Goal: Task Accomplishment & Management: Manage account settings

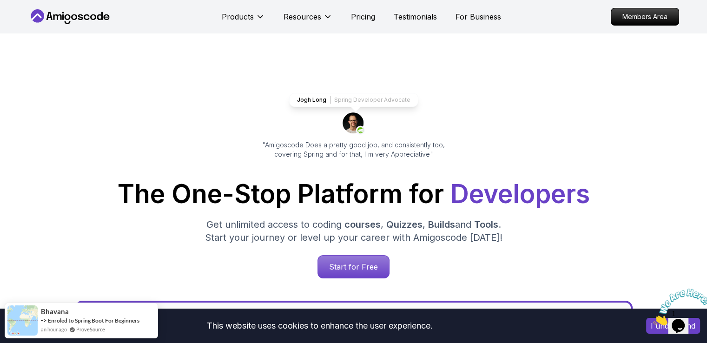
click at [48, 19] on icon at bounding box center [70, 16] width 84 height 15
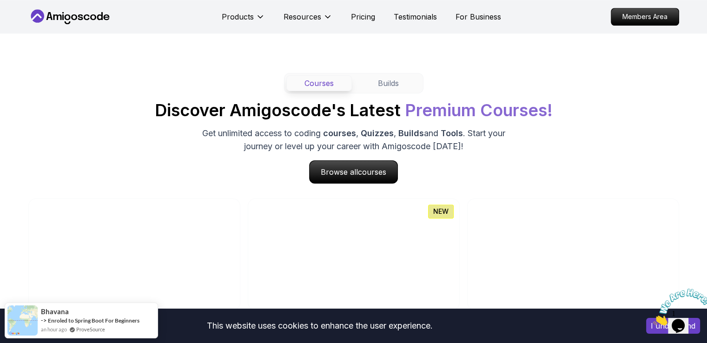
scroll to position [883, 0]
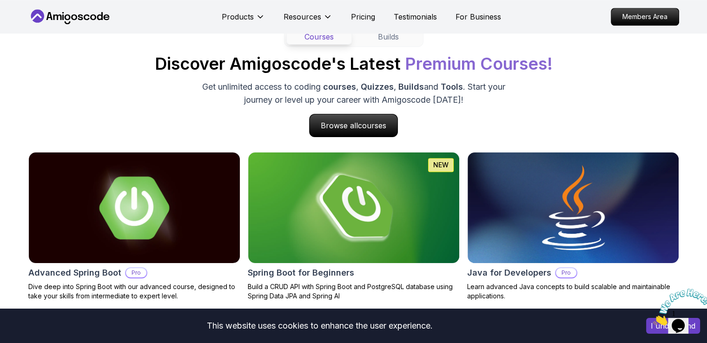
click at [690, 310] on img at bounding box center [682, 307] width 58 height 37
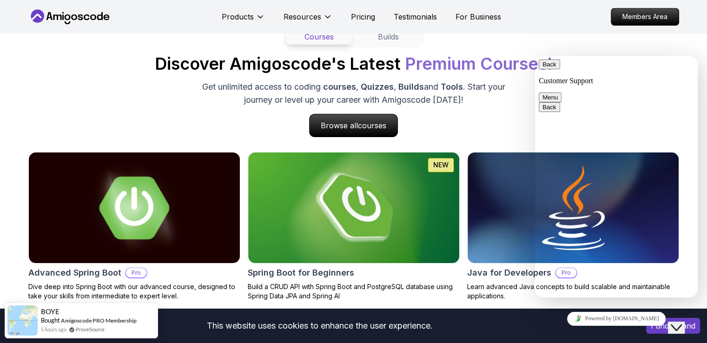
scroll to position [1022, 0]
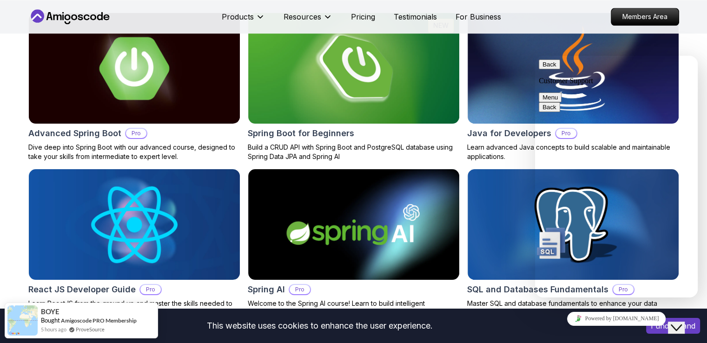
click at [656, 325] on div "Powered by tawk.to" at bounding box center [616, 318] width 155 height 13
click at [553, 69] on button "Back" at bounding box center [549, 64] width 21 height 10
click at [669, 44] on img at bounding box center [573, 68] width 222 height 116
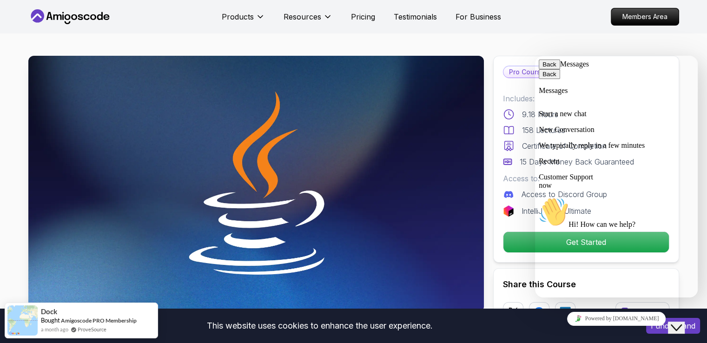
drag, startPoint x: 521, startPoint y: 19, endPoint x: 525, endPoint y: 30, distance: 12.3
click at [521, 20] on nav "Products Resources Pricing Testimonials For Business Members Area" at bounding box center [353, 16] width 651 height 33
click at [641, 15] on p "Members Area" at bounding box center [645, 17] width 64 height 16
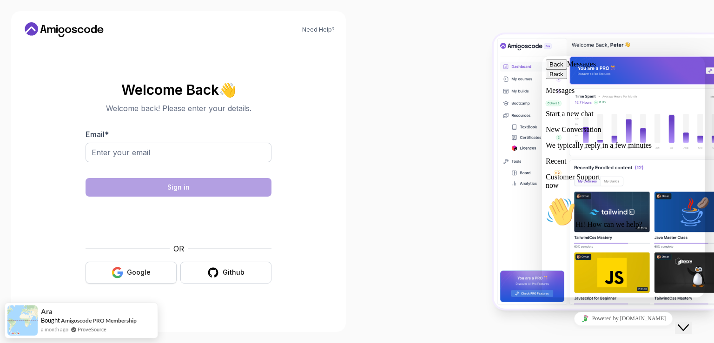
click at [121, 274] on icon "button" at bounding box center [118, 273] width 12 height 12
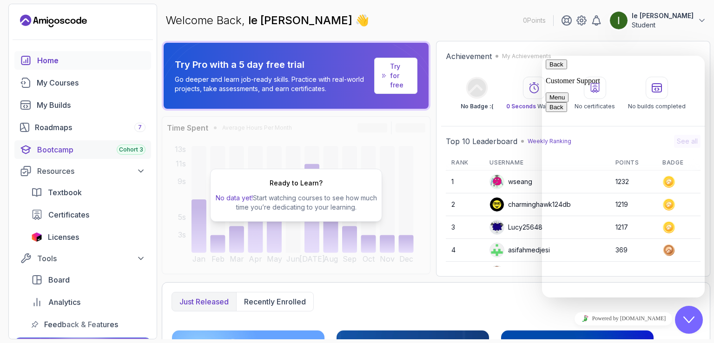
click at [62, 145] on div "Bootcamp Cohort 3" at bounding box center [91, 149] width 108 height 11
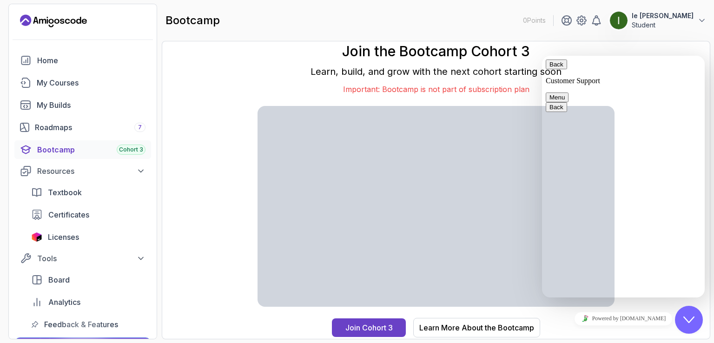
click at [568, 92] on button "Menu" at bounding box center [557, 97] width 23 height 10
click at [594, 122] on button "Pop out widget" at bounding box center [570, 117] width 48 height 10
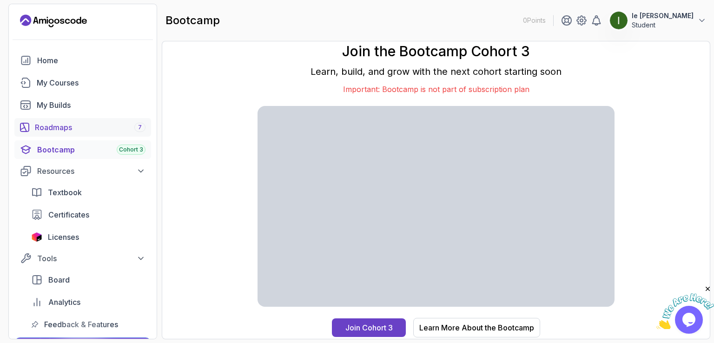
click at [59, 128] on div "Roadmaps 7" at bounding box center [90, 127] width 111 height 11
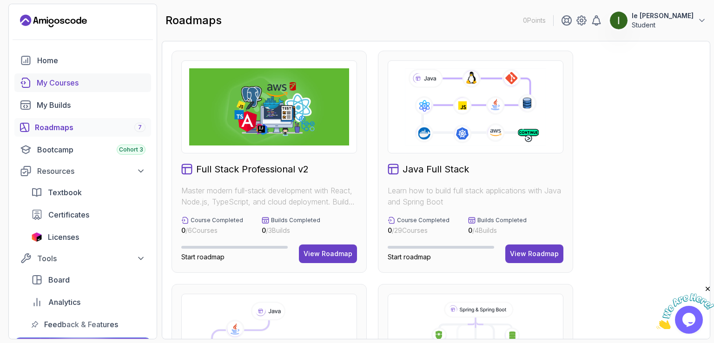
click at [77, 80] on div "My Courses" at bounding box center [91, 82] width 109 height 11
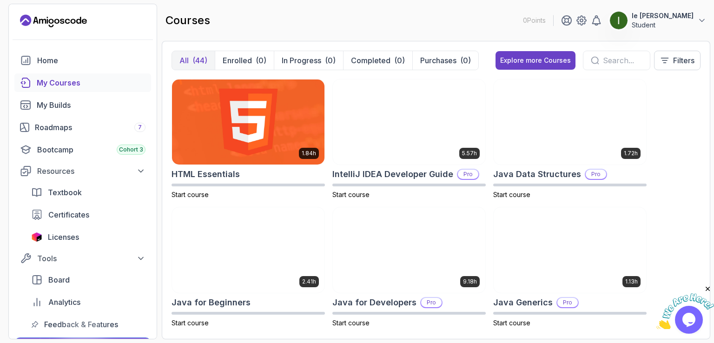
scroll to position [837, 0]
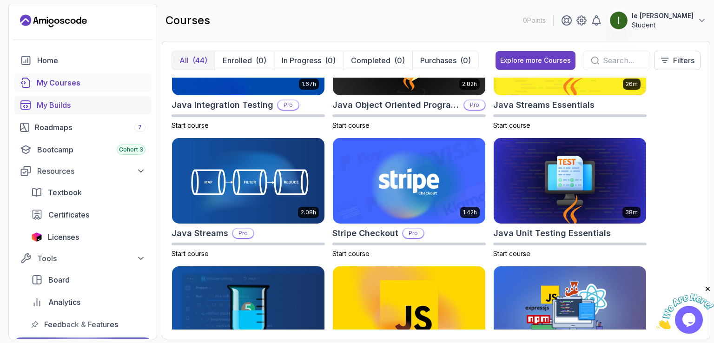
click at [82, 105] on div "My Builds" at bounding box center [91, 104] width 109 height 11
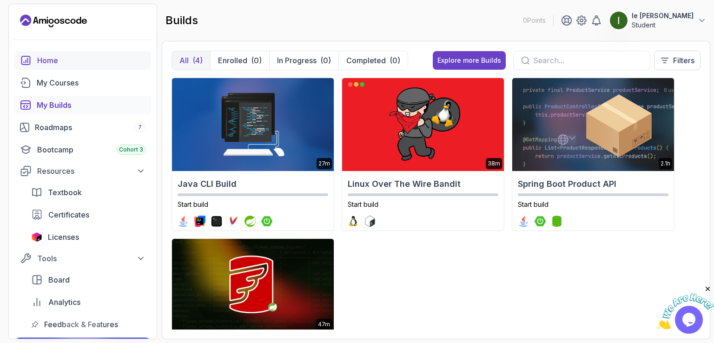
click at [54, 60] on div "Home" at bounding box center [91, 60] width 108 height 11
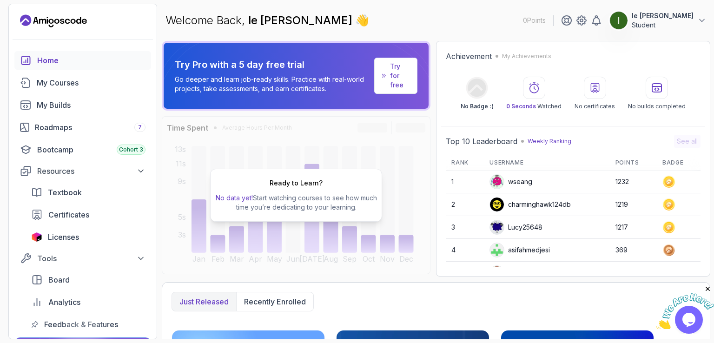
click at [681, 24] on p "Student" at bounding box center [663, 24] width 62 height 9
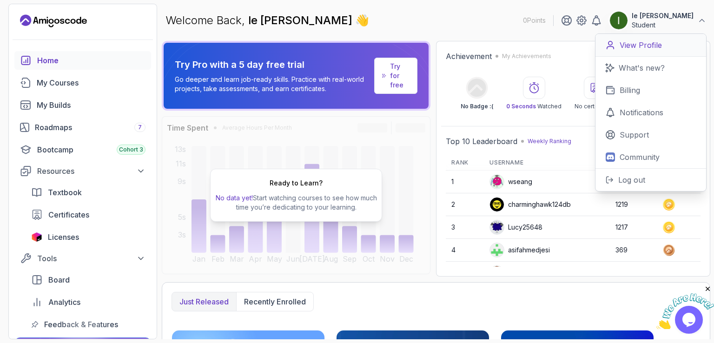
click at [667, 41] on link "View Profile" at bounding box center [650, 45] width 111 height 23
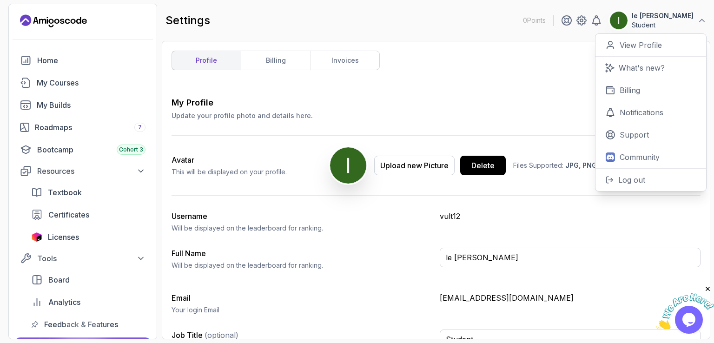
click at [516, 73] on div "profile billing invoices My Profile Update your profile photo and details here.…" at bounding box center [435, 190] width 529 height 279
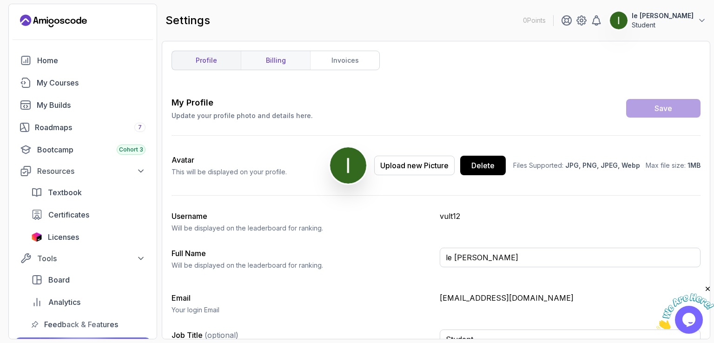
click at [269, 57] on link "billing" at bounding box center [275, 60] width 69 height 19
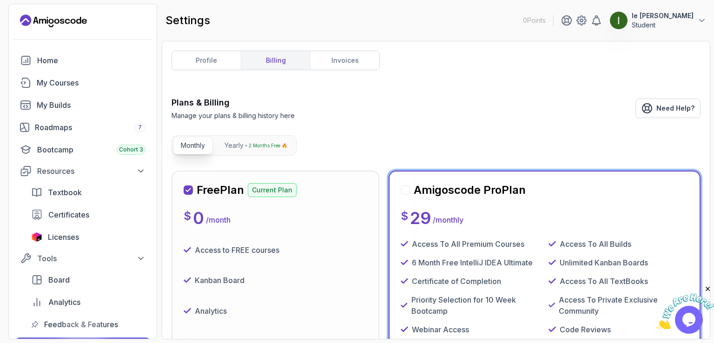
click at [56, 19] on icon "Landing page" at bounding box center [56, 21] width 5 height 5
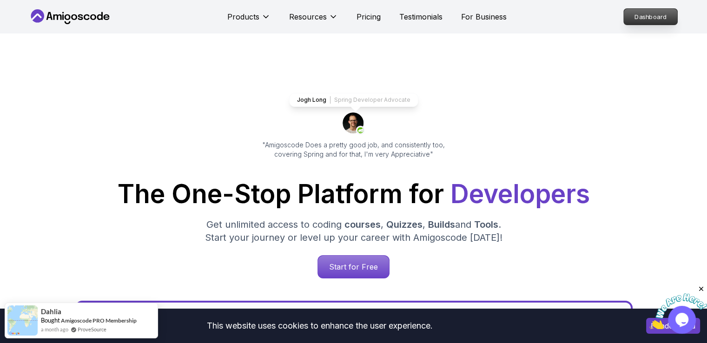
click at [638, 18] on p "Dashboard" at bounding box center [650, 17] width 53 height 16
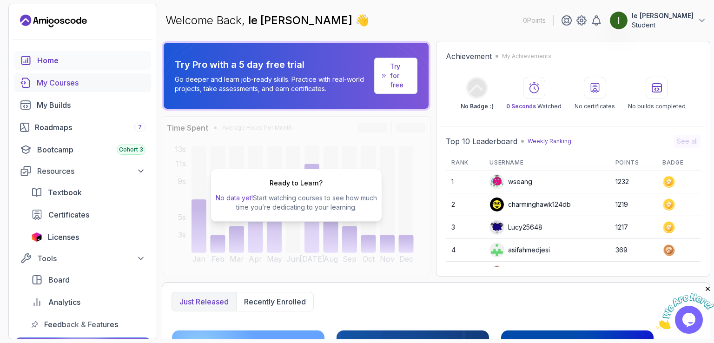
click at [38, 80] on div "My Courses" at bounding box center [91, 82] width 109 height 11
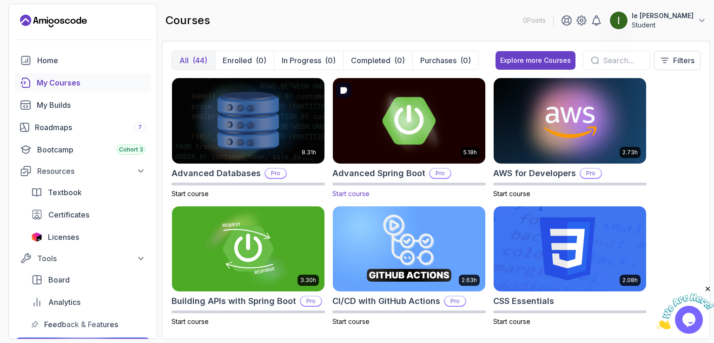
click at [442, 119] on img at bounding box center [409, 121] width 160 height 90
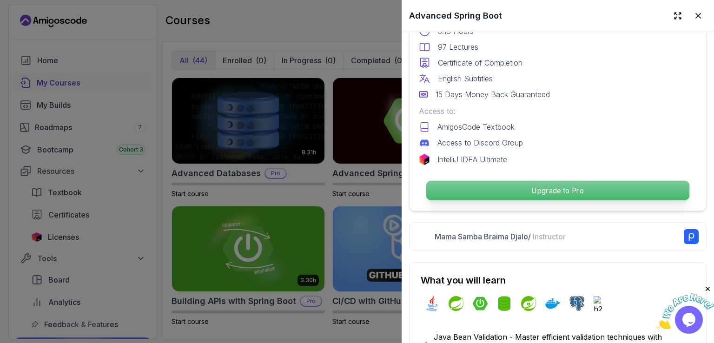
scroll to position [325, 0]
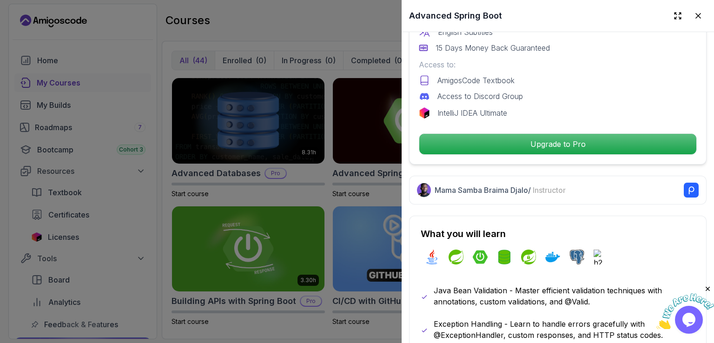
click at [287, 19] on div at bounding box center [357, 171] width 714 height 343
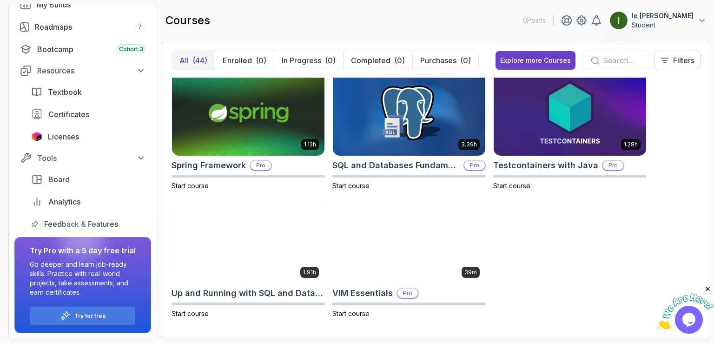
scroll to position [0, 0]
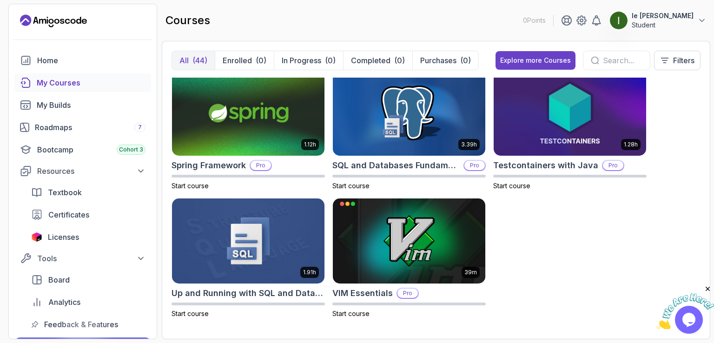
click at [697, 21] on button "le tuan vu Student" at bounding box center [657, 20] width 97 height 19
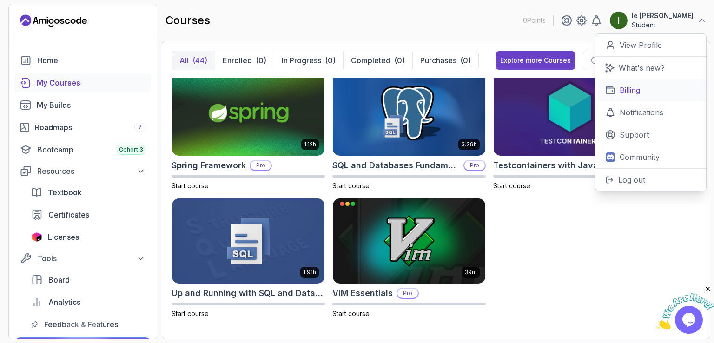
click at [633, 89] on p "Billing" at bounding box center [630, 90] width 20 height 11
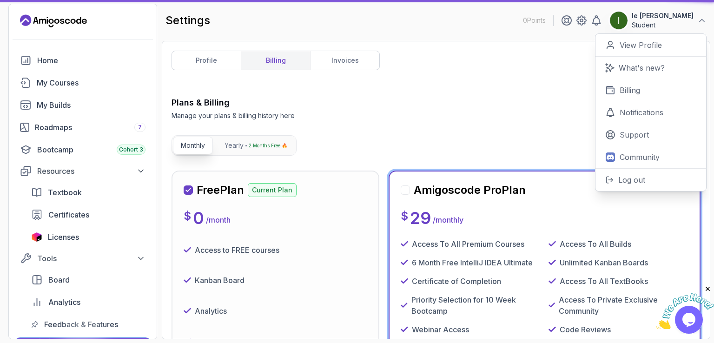
click at [427, 112] on div "Plans & Billing Manage your plans & billing history here Need Help?" at bounding box center [435, 108] width 529 height 24
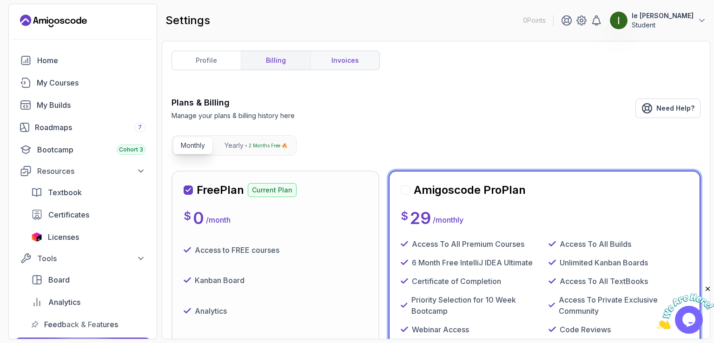
click at [348, 56] on link "invoices" at bounding box center [344, 60] width 69 height 19
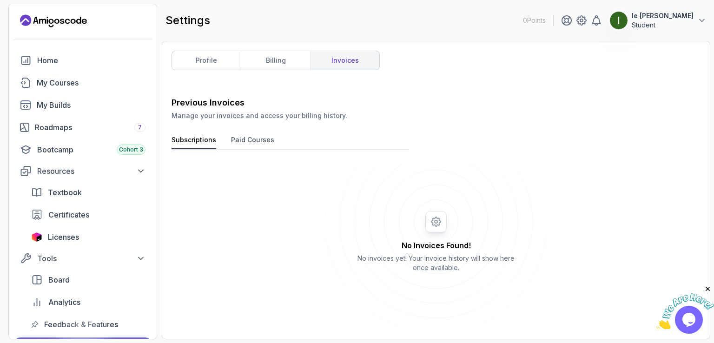
click at [253, 140] on button "Paid Courses" at bounding box center [252, 142] width 43 height 14
drag, startPoint x: 239, startPoint y: 142, endPoint x: 218, endPoint y: 142, distance: 21.8
click at [239, 142] on button "Paid Courses" at bounding box center [252, 142] width 43 height 14
click at [201, 141] on button "Subscriptions" at bounding box center [193, 142] width 45 height 14
click at [702, 15] on button "le tuan vu Student" at bounding box center [657, 20] width 97 height 19
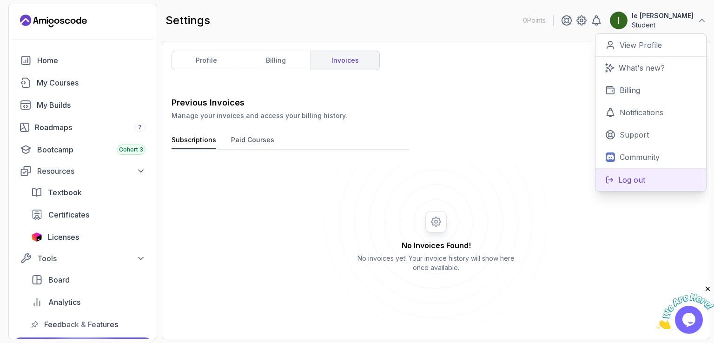
click at [642, 180] on p "Log out" at bounding box center [631, 179] width 27 height 11
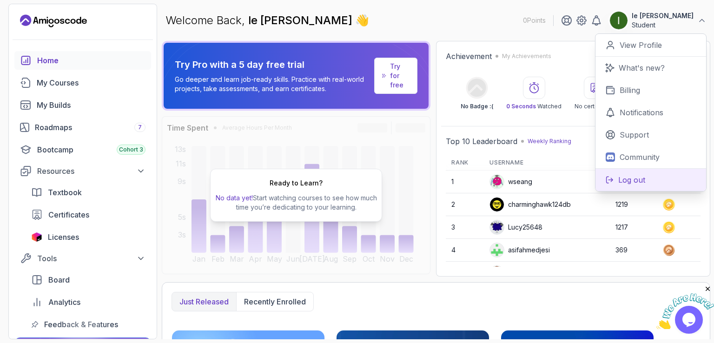
click at [628, 179] on p "Log out" at bounding box center [631, 179] width 27 height 11
click at [636, 181] on p "Log out" at bounding box center [631, 179] width 27 height 11
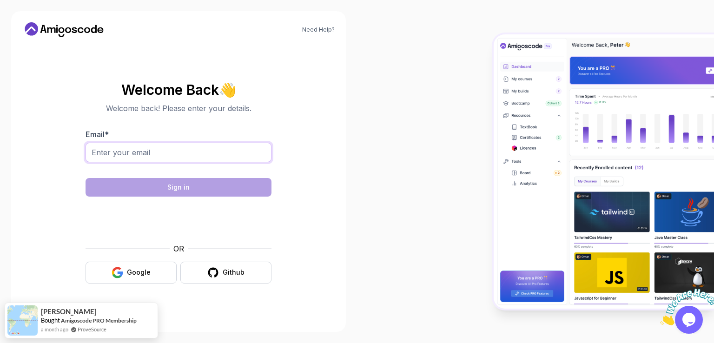
click at [204, 153] on input "Email *" at bounding box center [179, 153] width 186 height 20
type input "letuanvu164@gmail.com"
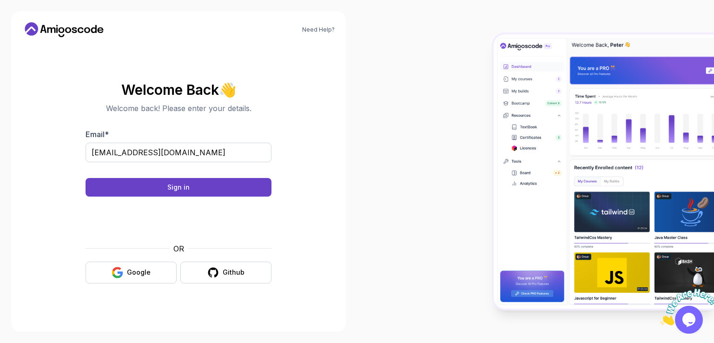
click at [350, 325] on div "Need Help? Welcome Back 👋 Welcome back! Please enter your details. Email * letu…" at bounding box center [178, 171] width 357 height 343
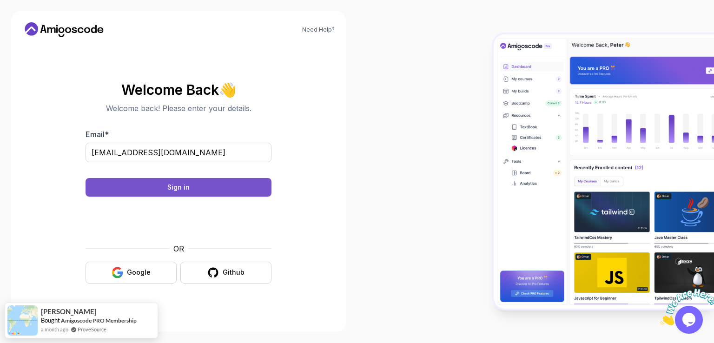
click at [197, 186] on button "Sign in" at bounding box center [179, 187] width 186 height 19
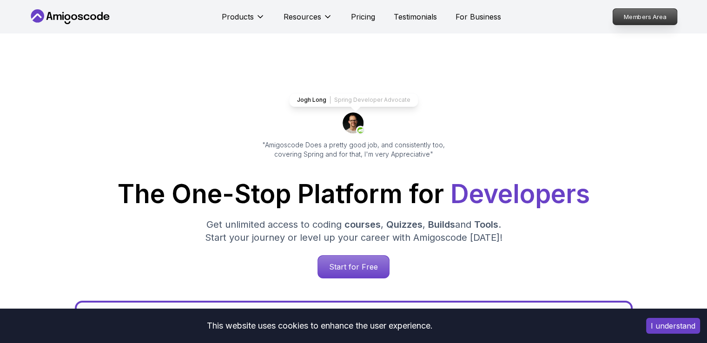
click at [633, 11] on p "Members Area" at bounding box center [645, 17] width 64 height 16
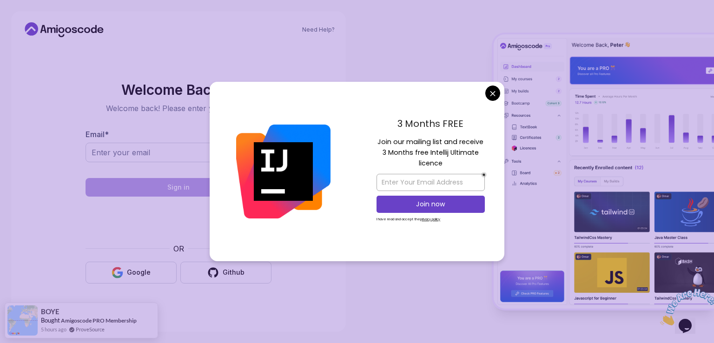
click at [491, 91] on body "Need Help? Welcome Back 👋 Welcome back! Please enter your details. Email * Sign…" at bounding box center [357, 171] width 714 height 343
